Goal: Information Seeking & Learning: Check status

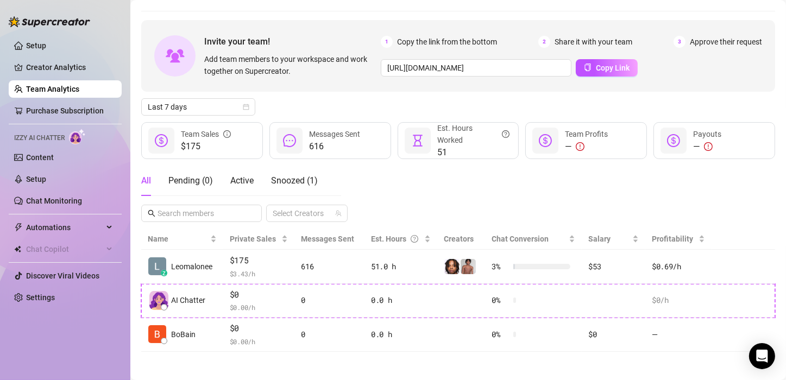
scroll to position [34, 0]
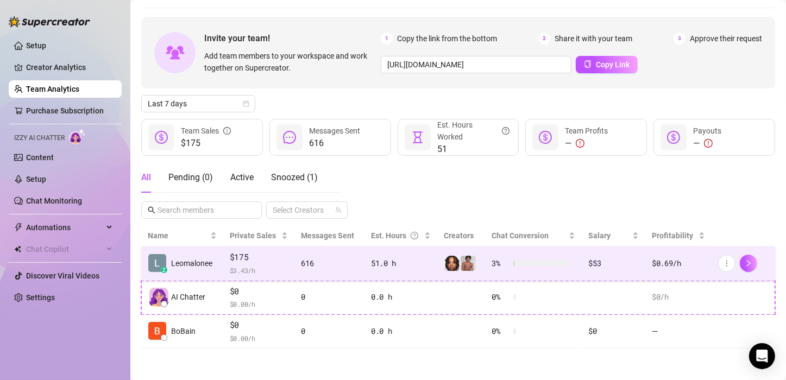
click at [284, 265] on span "$ 3.43 /h" at bounding box center [259, 270] width 59 height 11
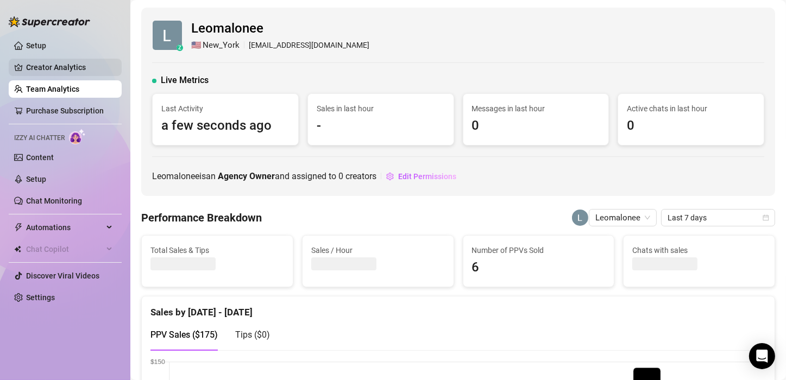
click at [57, 73] on link "Creator Analytics" at bounding box center [69, 67] width 87 height 17
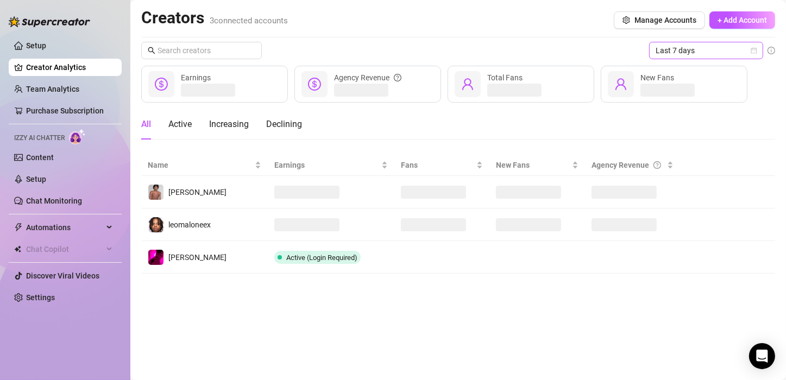
click at [669, 51] on span "Last 7 days" at bounding box center [706, 50] width 101 height 16
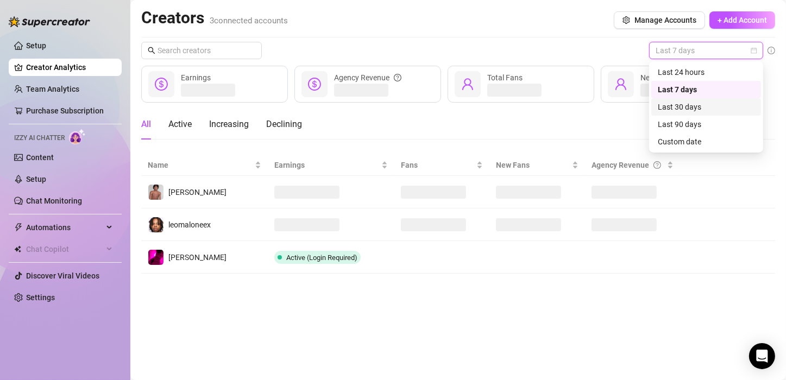
click at [677, 110] on div "Last 30 days" at bounding box center [706, 107] width 97 height 12
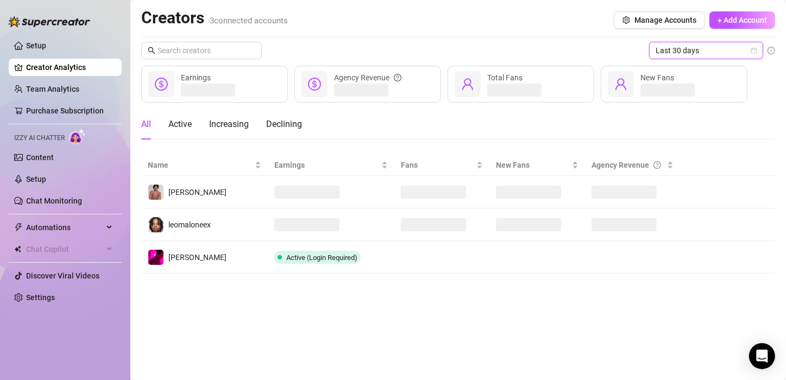
click at [654, 130] on div "All Active Increasing Declining" at bounding box center [458, 124] width 634 height 30
click at [697, 49] on span "Last 30 days" at bounding box center [706, 50] width 101 height 16
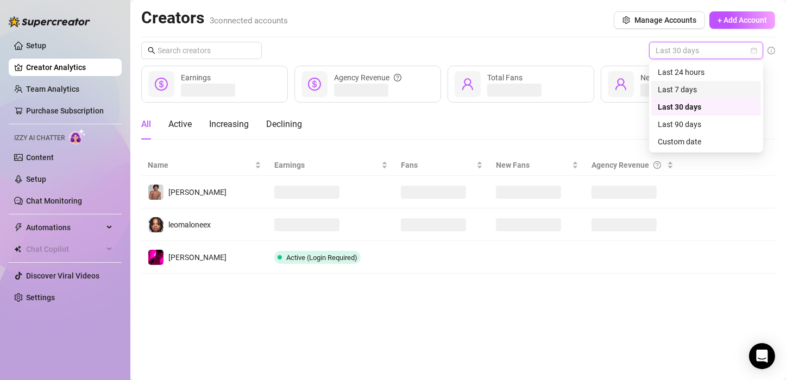
click at [690, 90] on div "Last 7 days" at bounding box center [706, 90] width 97 height 12
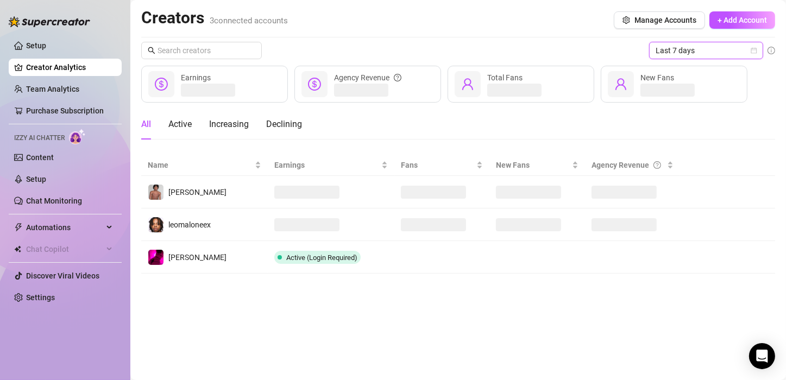
click at [691, 54] on span "Last 7 days" at bounding box center [706, 50] width 101 height 16
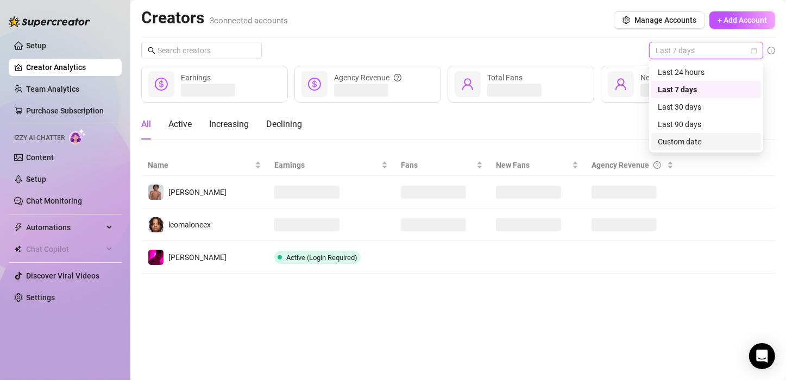
click at [682, 138] on div "Custom date" at bounding box center [706, 142] width 97 height 12
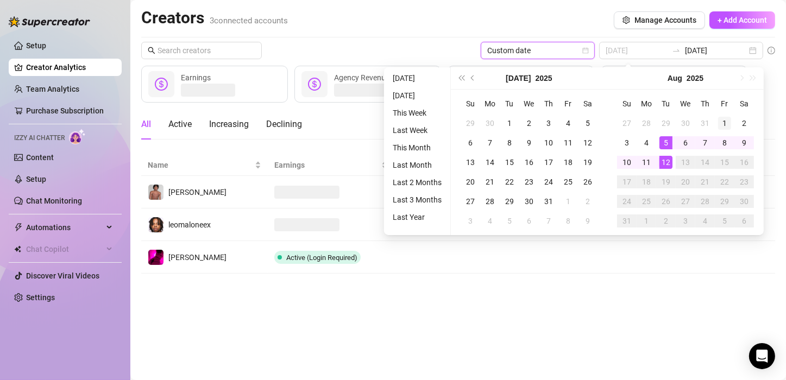
type input "[DATE]"
click at [729, 125] on div "1" at bounding box center [724, 123] width 13 height 13
type input "[DATE]"
click at [765, 106] on div "Custom date [DATE] [DATE] Earnings Agency Revenue Total Fans New Fans All Activ…" at bounding box center [458, 158] width 634 height 232
